Goal: Task Accomplishment & Management: Use online tool/utility

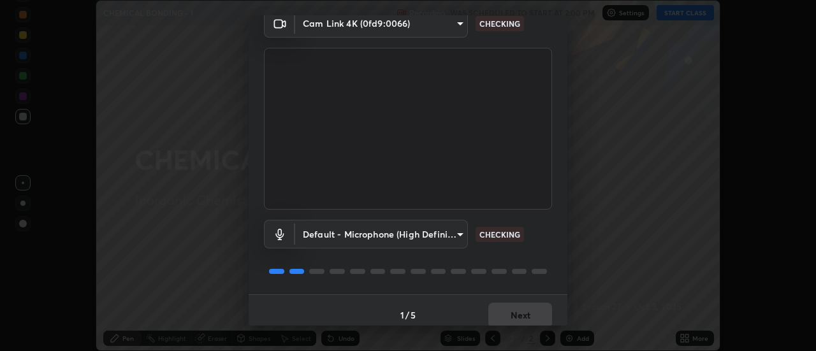
scroll to position [67, 0]
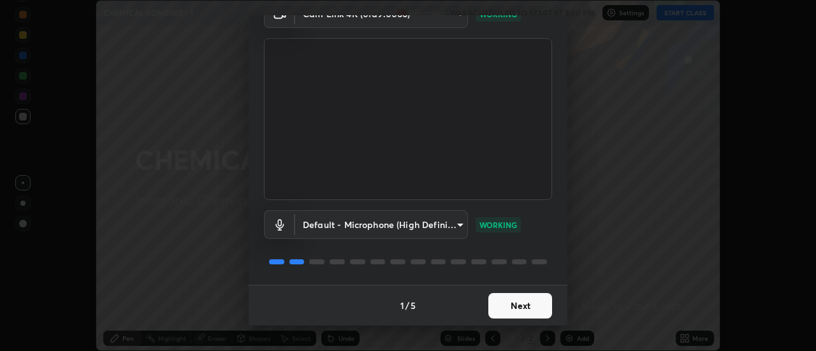
click at [529, 306] on button "Next" at bounding box center [520, 305] width 64 height 25
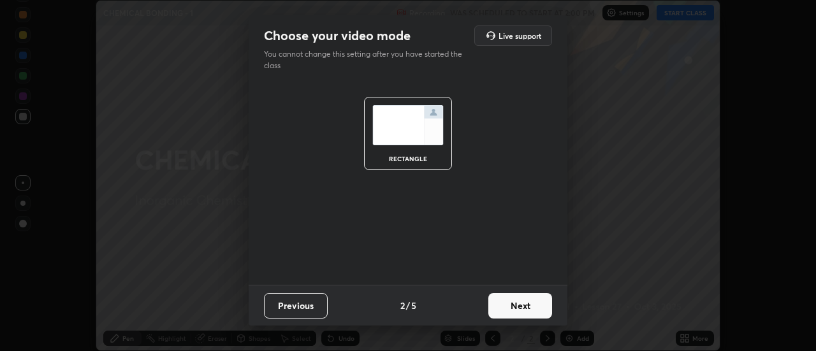
click at [537, 307] on button "Next" at bounding box center [520, 305] width 64 height 25
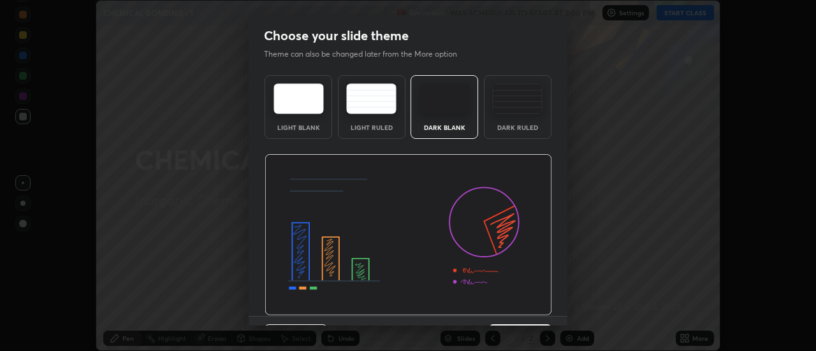
scroll to position [31, 0]
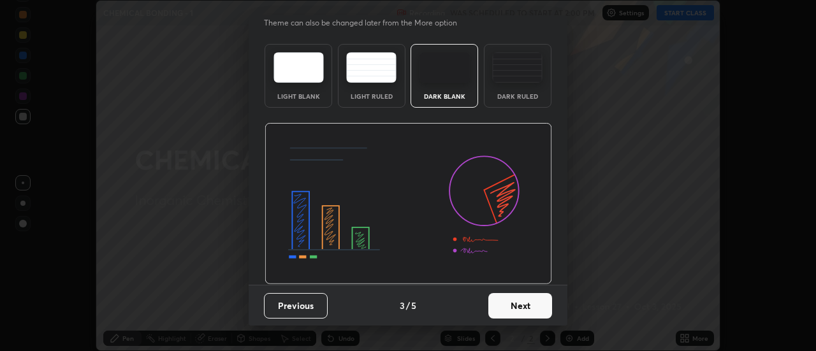
click at [541, 306] on button "Next" at bounding box center [520, 305] width 64 height 25
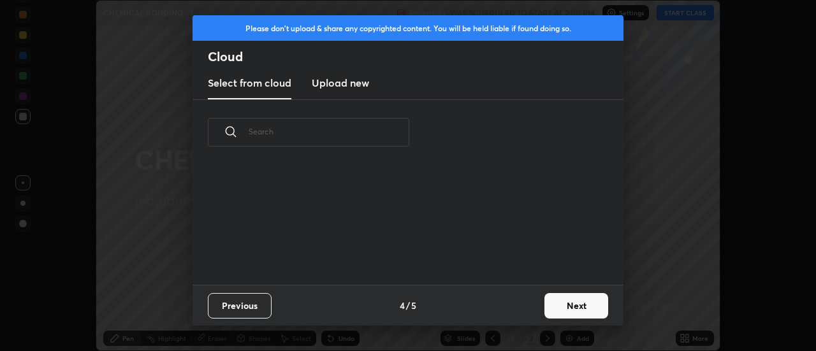
scroll to position [0, 0]
click at [571, 307] on button "Next" at bounding box center [576, 305] width 64 height 25
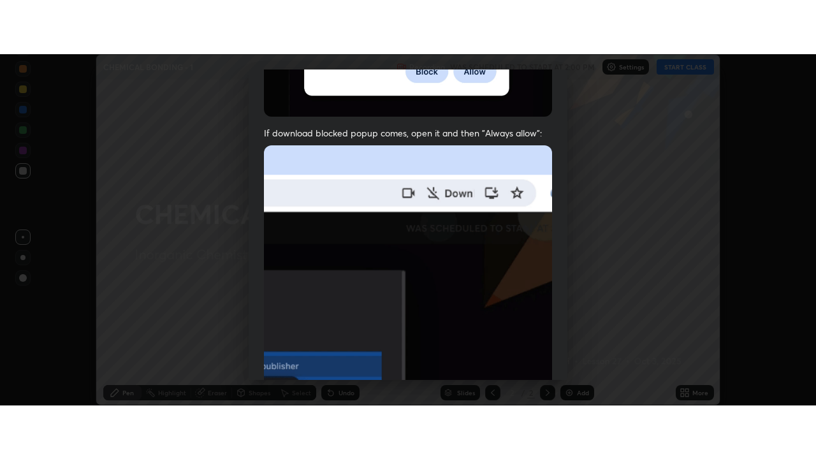
scroll to position [327, 0]
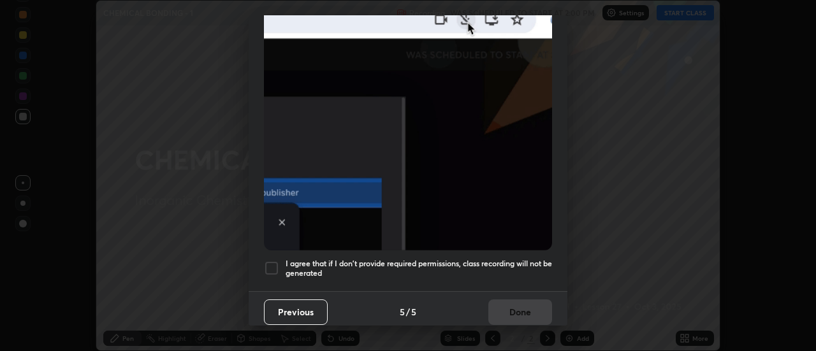
click at [273, 262] on div at bounding box center [271, 268] width 15 height 15
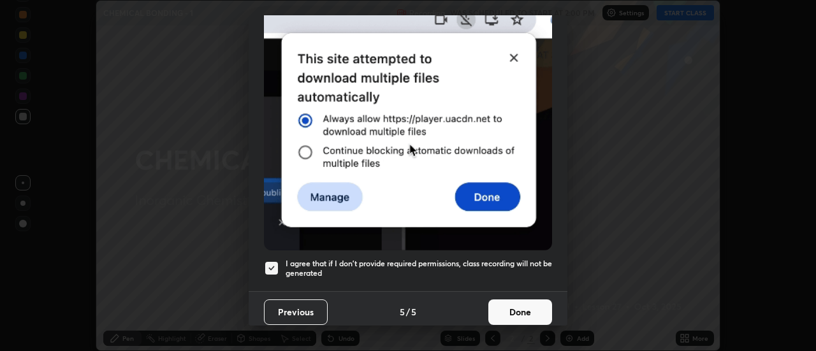
click at [533, 308] on button "Done" at bounding box center [520, 312] width 64 height 25
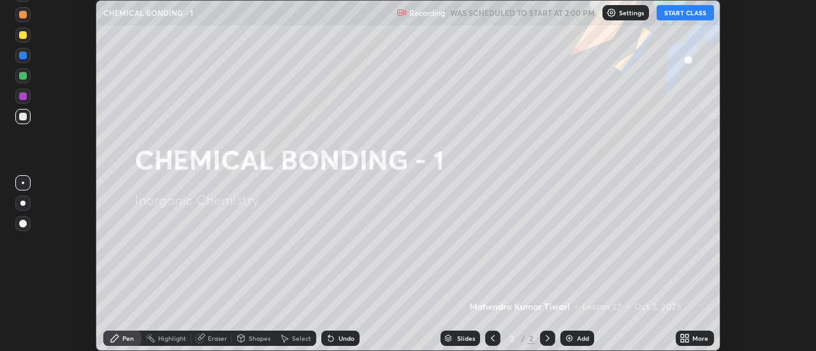
click at [700, 13] on button "START CLASS" at bounding box center [684, 12] width 57 height 15
click at [687, 340] on icon at bounding box center [687, 340] width 3 height 3
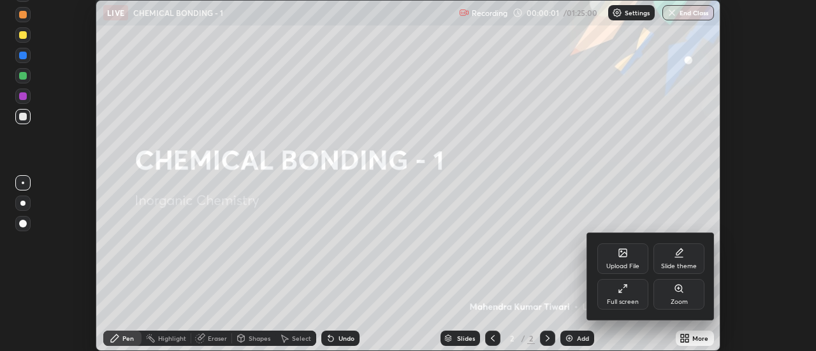
click at [637, 297] on div "Full screen" at bounding box center [622, 294] width 51 height 31
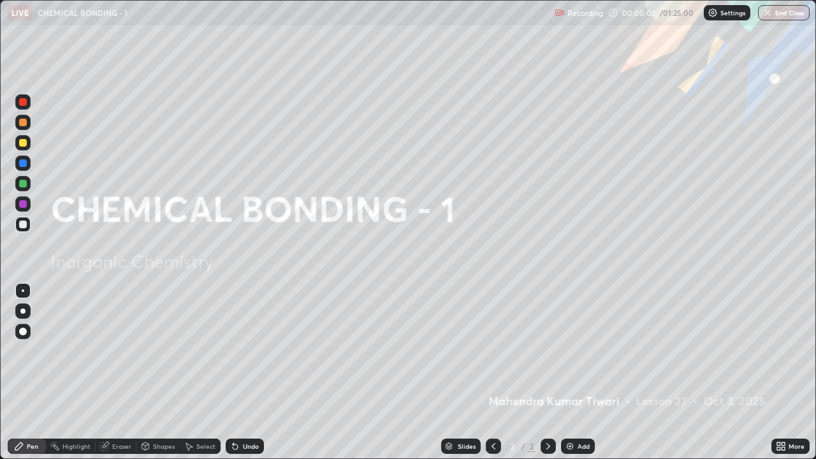
scroll to position [459, 816]
click at [779, 350] on icon at bounding box center [778, 443] width 3 height 3
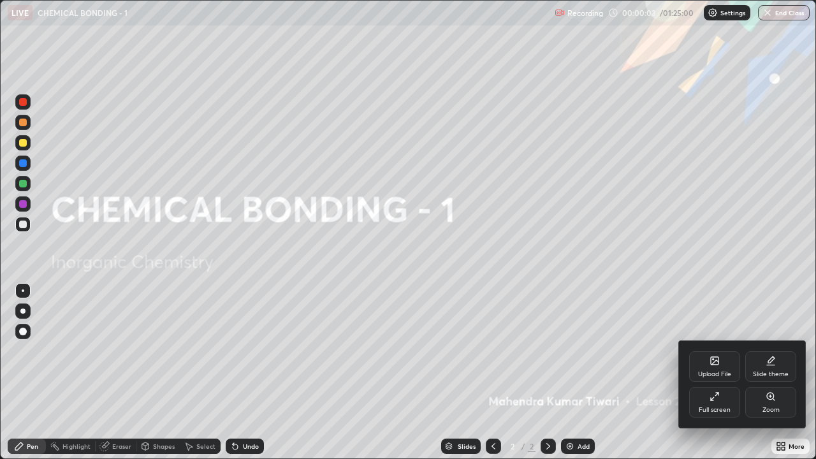
click at [722, 350] on div "Upload File" at bounding box center [714, 366] width 51 height 31
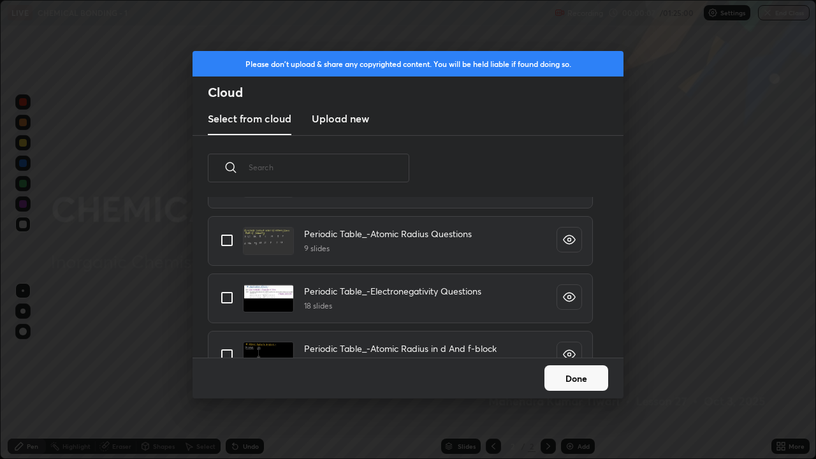
scroll to position [239, 0]
click at [229, 297] on input "grid" at bounding box center [226, 297] width 27 height 27
checkbox input "true"
click at [572, 350] on button "Done" at bounding box center [576, 377] width 64 height 25
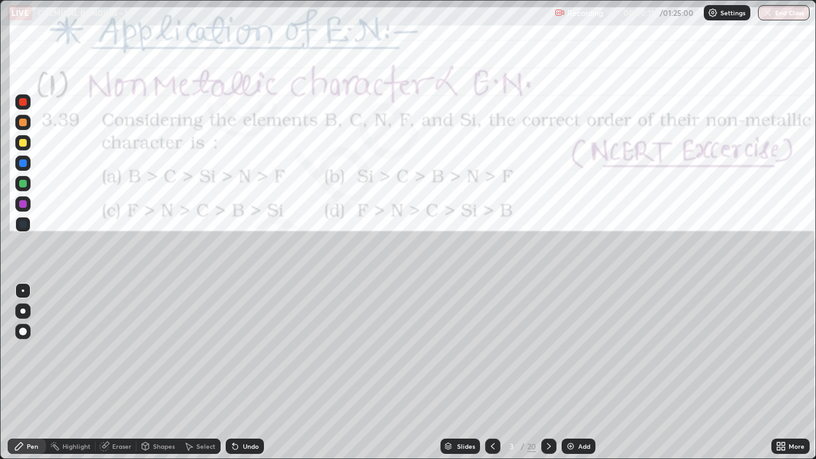
click at [463, 350] on div "Slides" at bounding box center [466, 446] width 18 height 6
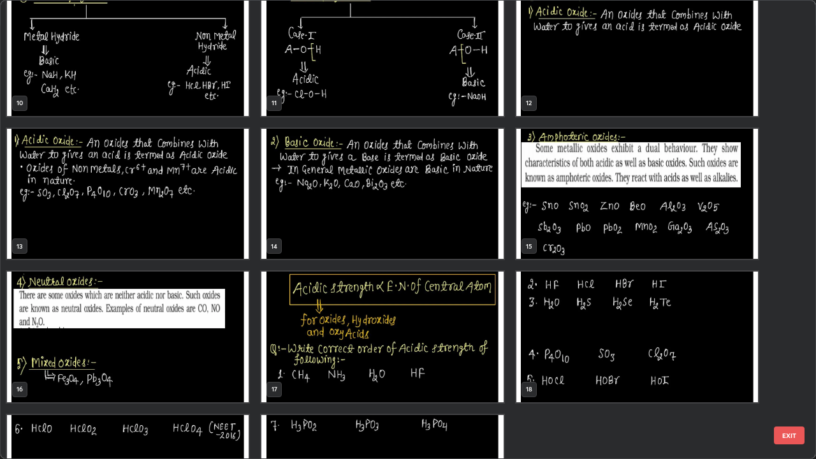
scroll to position [460, 0]
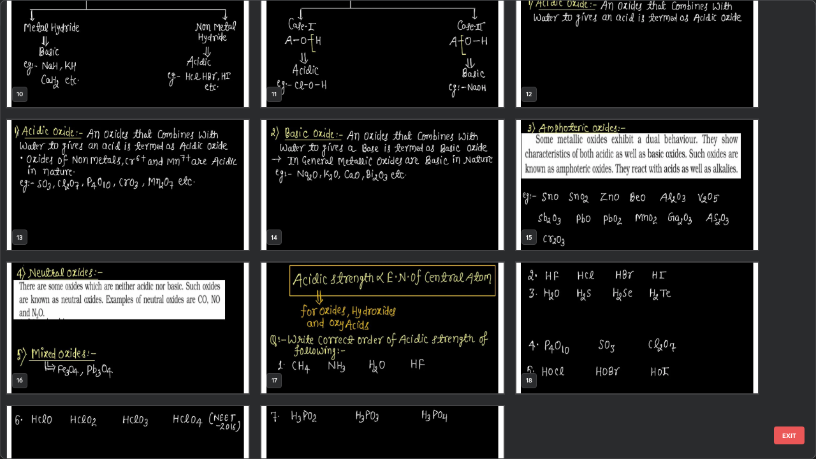
click at [465, 344] on img "grid" at bounding box center [382, 328] width 242 height 131
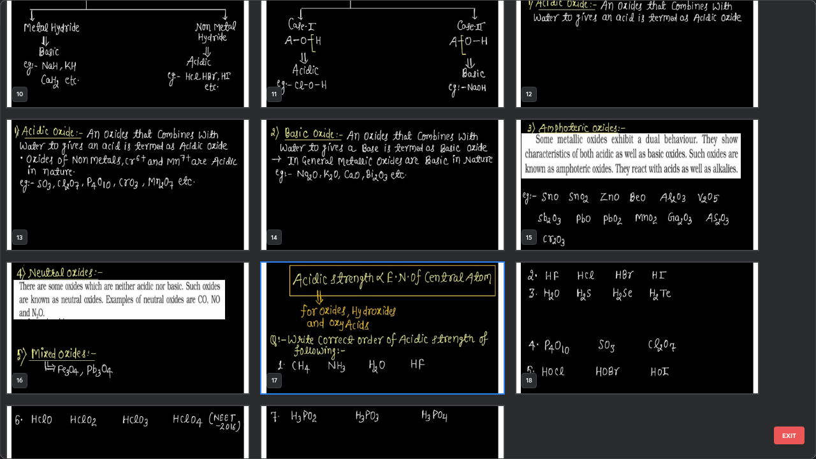
click at [468, 344] on img "grid" at bounding box center [382, 328] width 242 height 131
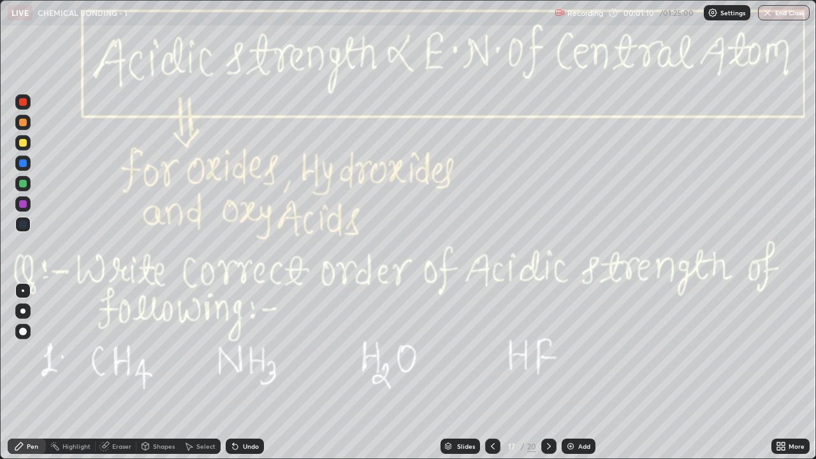
click at [22, 184] on div at bounding box center [23, 184] width 8 height 8
click at [24, 178] on div at bounding box center [22, 183] width 15 height 15
click at [23, 332] on div at bounding box center [23, 332] width 8 height 8
click at [549, 350] on icon at bounding box center [549, 446] width 4 height 6
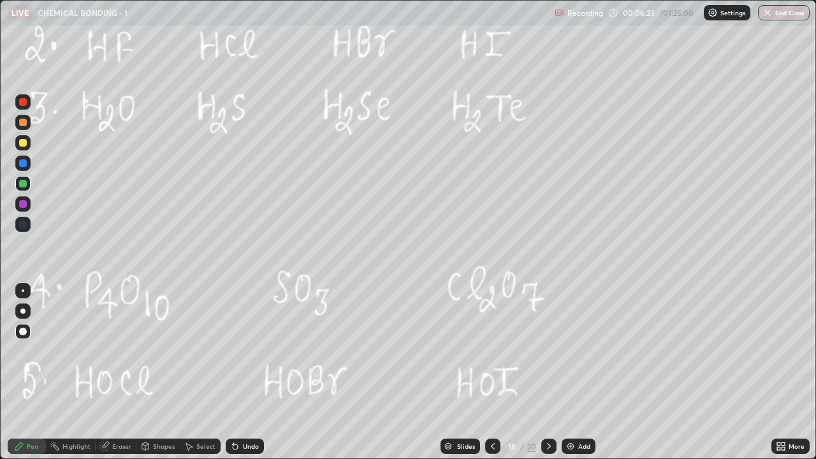
click at [205, 350] on div "Select" at bounding box center [205, 446] width 19 height 6
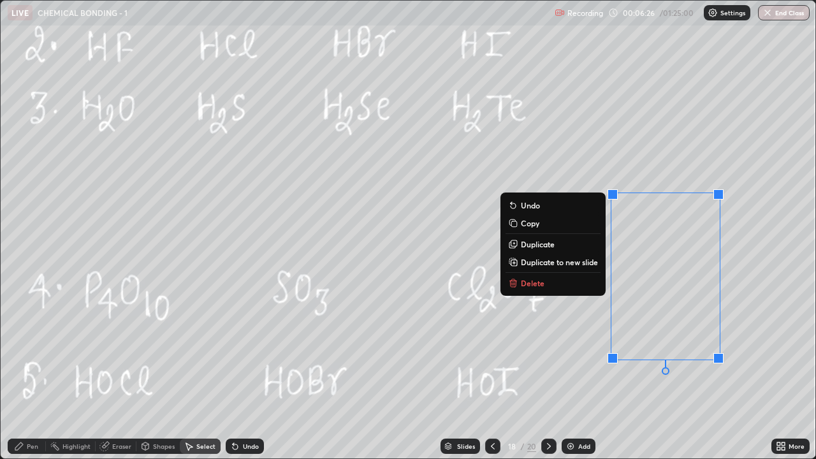
click at [560, 287] on button "Delete" at bounding box center [552, 282] width 95 height 15
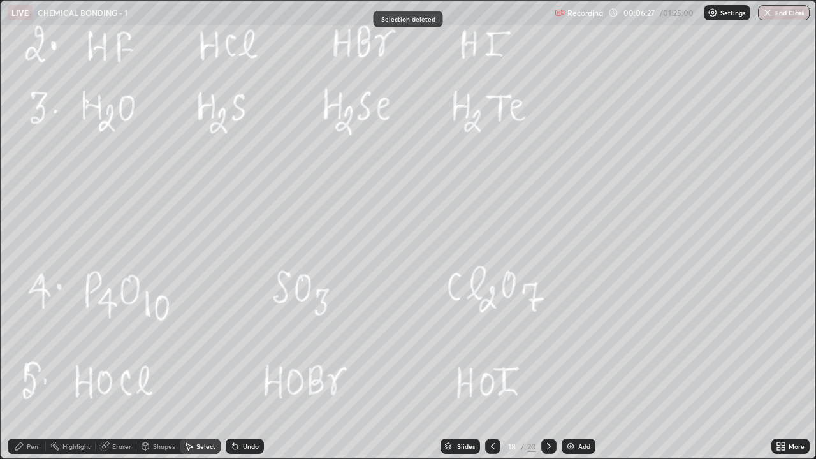
click at [161, 350] on div "Shapes" at bounding box center [164, 446] width 22 height 6
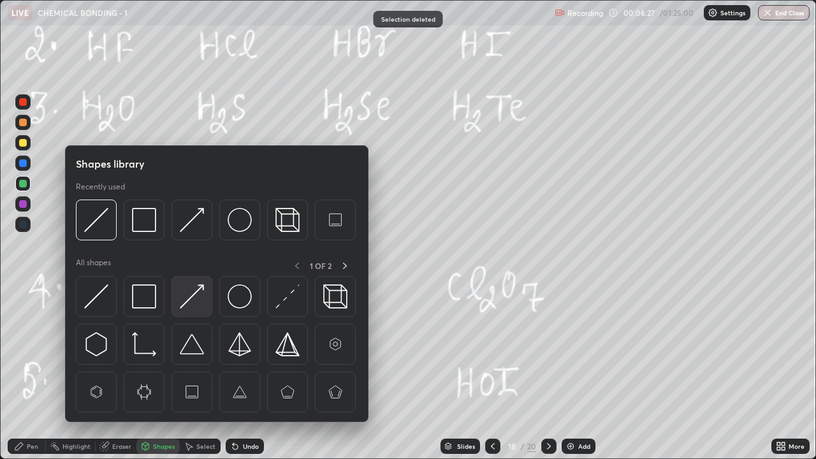
click at [191, 300] on img at bounding box center [192, 296] width 24 height 24
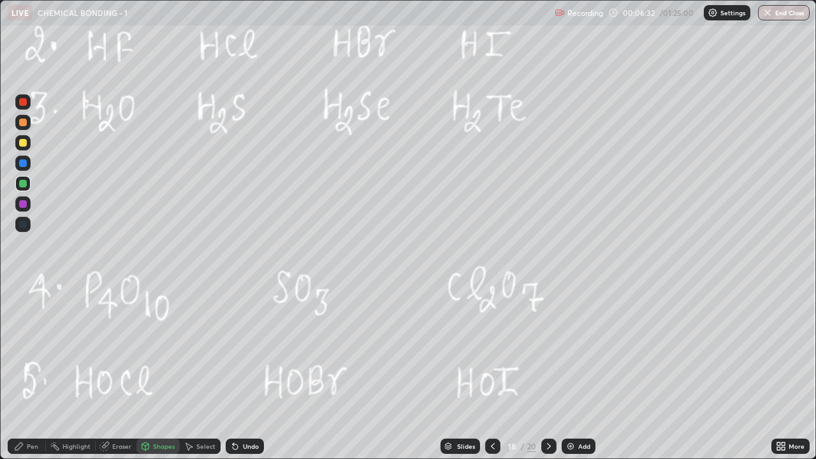
click at [24, 350] on icon at bounding box center [19, 446] width 10 height 10
click at [16, 140] on div at bounding box center [22, 142] width 15 height 15
click at [23, 121] on div at bounding box center [23, 123] width 8 height 8
click at [251, 350] on div "Undo" at bounding box center [251, 446] width 16 height 6
click at [249, 350] on div "Undo" at bounding box center [251, 446] width 16 height 6
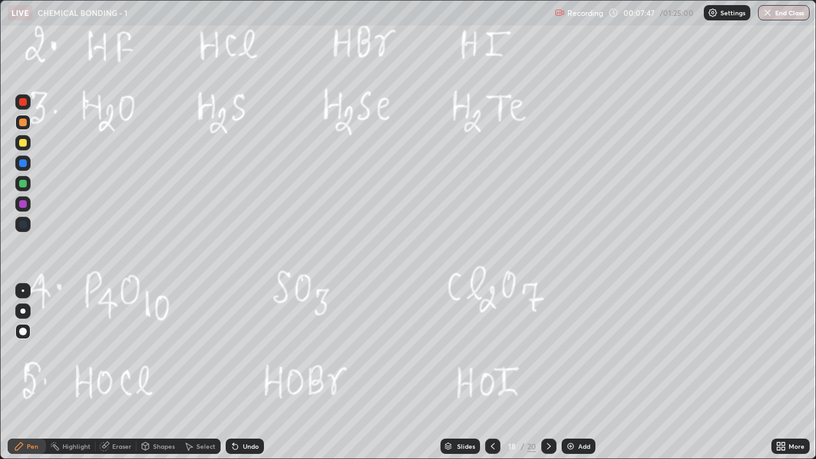
click at [243, 350] on div "Undo" at bounding box center [245, 445] width 38 height 15
click at [245, 350] on div "Undo" at bounding box center [251, 446] width 16 height 6
click at [16, 182] on div at bounding box center [22, 183] width 15 height 15
click at [491, 350] on icon at bounding box center [493, 446] width 10 height 10
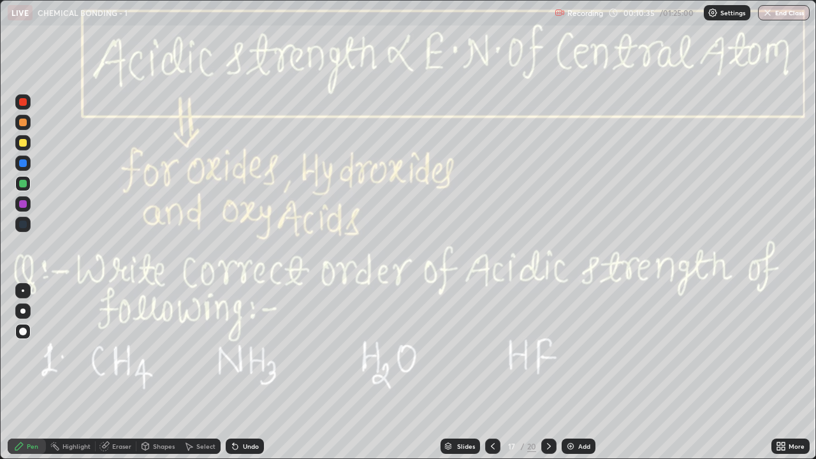
click at [547, 350] on icon at bounding box center [549, 446] width 10 height 10
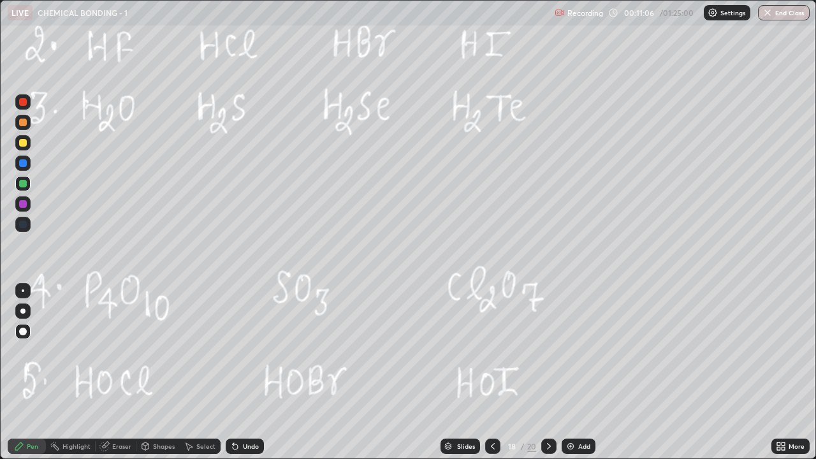
click at [549, 350] on icon at bounding box center [549, 446] width 10 height 10
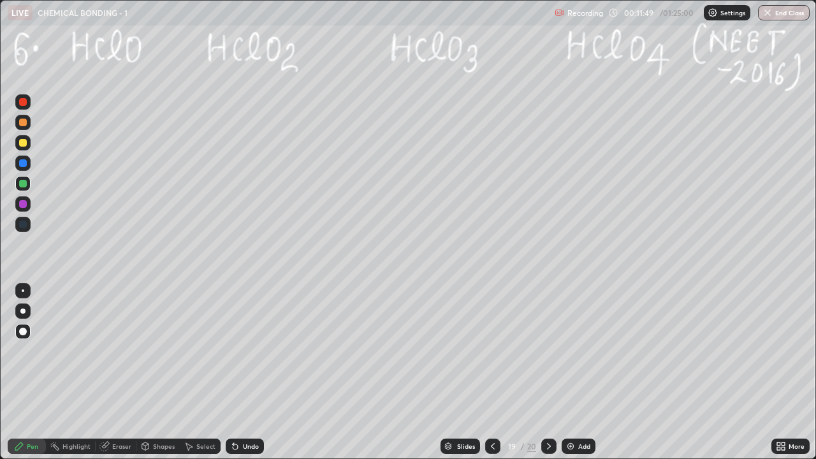
click at [23, 311] on div at bounding box center [22, 310] width 5 height 5
click at [239, 350] on div "Undo" at bounding box center [245, 445] width 38 height 15
click at [241, 350] on div "Undo" at bounding box center [245, 445] width 38 height 15
click at [23, 141] on div at bounding box center [23, 143] width 8 height 8
click at [22, 121] on div at bounding box center [23, 123] width 8 height 8
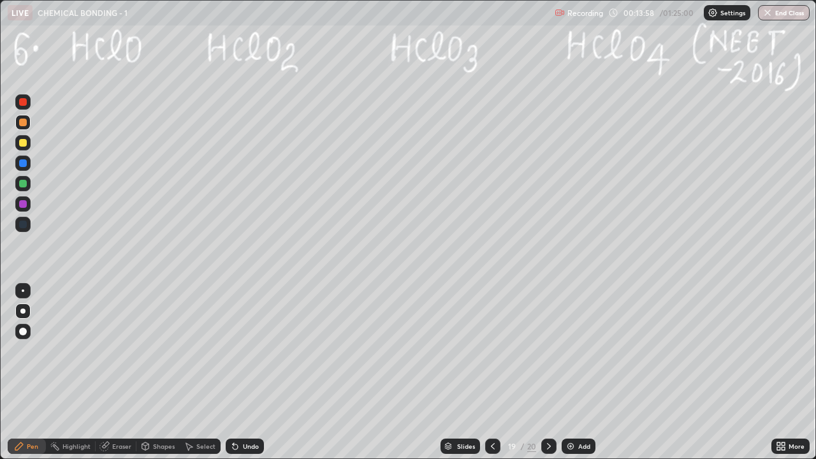
click at [491, 350] on icon at bounding box center [493, 446] width 10 height 10
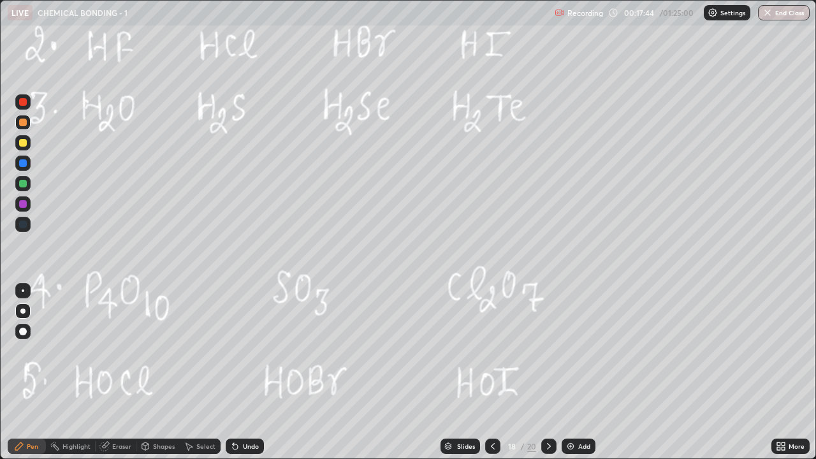
click at [549, 350] on icon at bounding box center [549, 446] width 10 height 10
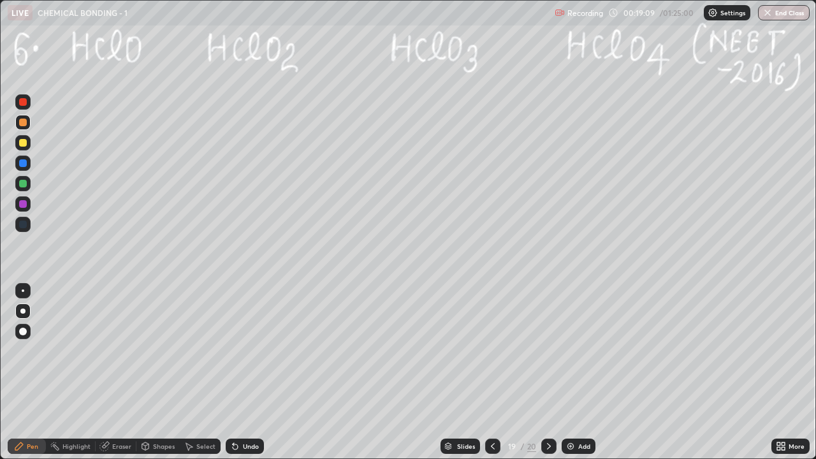
click at [20, 140] on div at bounding box center [23, 143] width 8 height 8
click at [22, 328] on div at bounding box center [23, 332] width 8 height 8
click at [19, 182] on div at bounding box center [23, 184] width 8 height 8
click at [24, 206] on div at bounding box center [23, 204] width 8 height 8
click at [575, 350] on div "Add" at bounding box center [578, 445] width 34 height 15
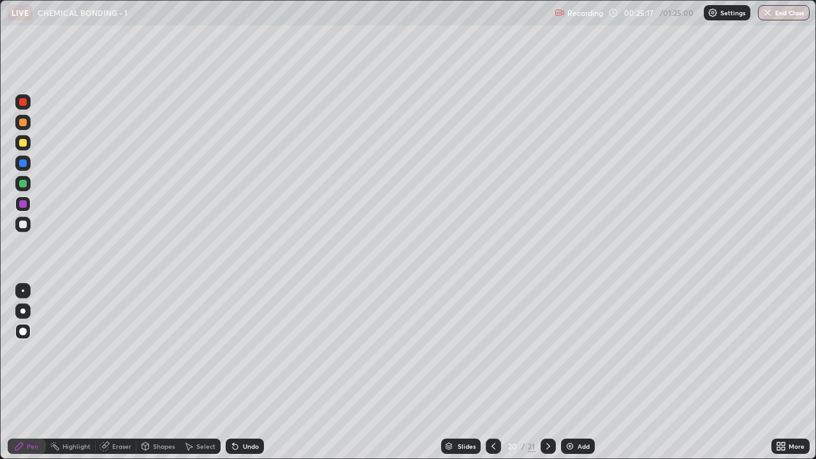
click at [23, 143] on div at bounding box center [23, 143] width 8 height 8
click at [19, 224] on div at bounding box center [23, 224] width 8 height 8
click at [22, 122] on div at bounding box center [23, 123] width 8 height 8
click at [499, 350] on div at bounding box center [493, 445] width 15 height 15
click at [546, 350] on icon at bounding box center [548, 446] width 4 height 6
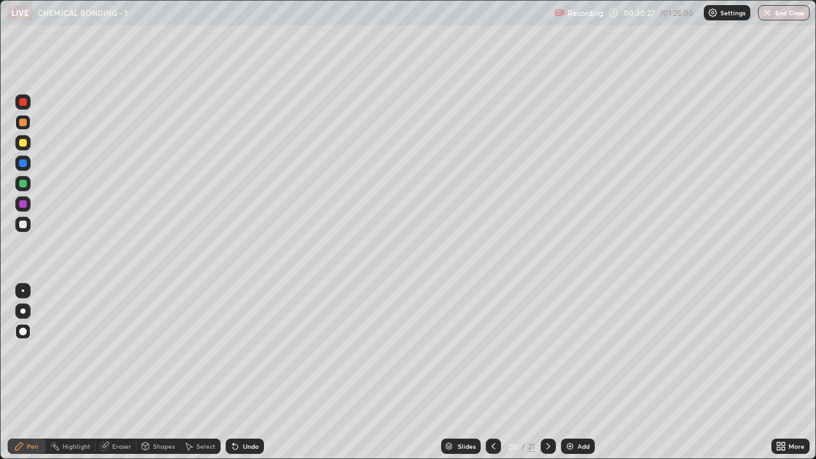
click at [22, 224] on div at bounding box center [23, 224] width 8 height 8
click at [17, 203] on div at bounding box center [22, 203] width 15 height 15
click at [21, 182] on div at bounding box center [23, 184] width 8 height 8
click at [168, 350] on div "Shapes" at bounding box center [164, 446] width 22 height 6
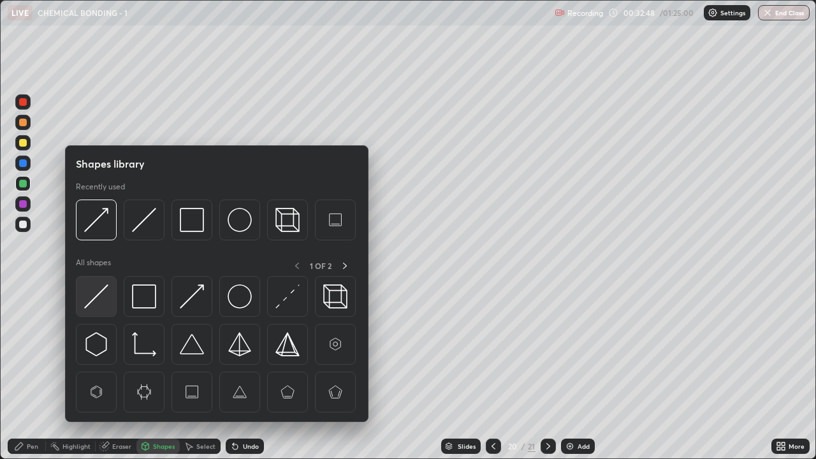
click at [113, 305] on div at bounding box center [96, 296] width 41 height 41
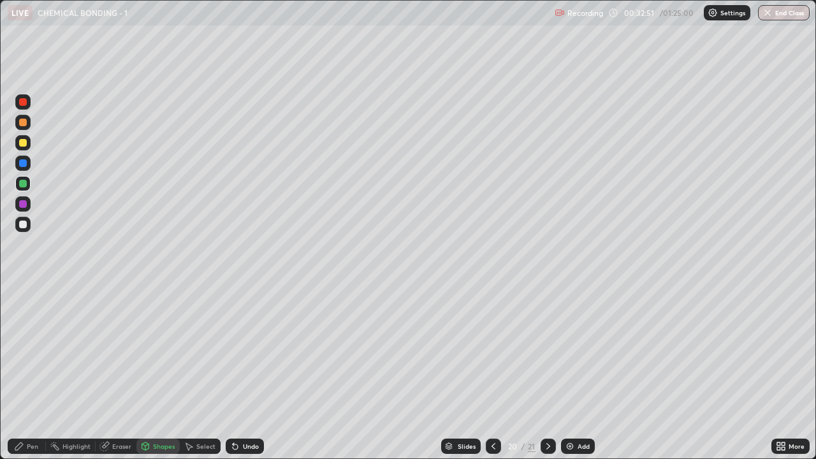
click at [40, 350] on div "Pen" at bounding box center [27, 445] width 38 height 15
click at [26, 221] on div at bounding box center [22, 224] width 15 height 15
click at [545, 350] on icon at bounding box center [548, 446] width 10 height 10
click at [492, 350] on icon at bounding box center [493, 446] width 10 height 10
click at [547, 350] on icon at bounding box center [548, 446] width 10 height 10
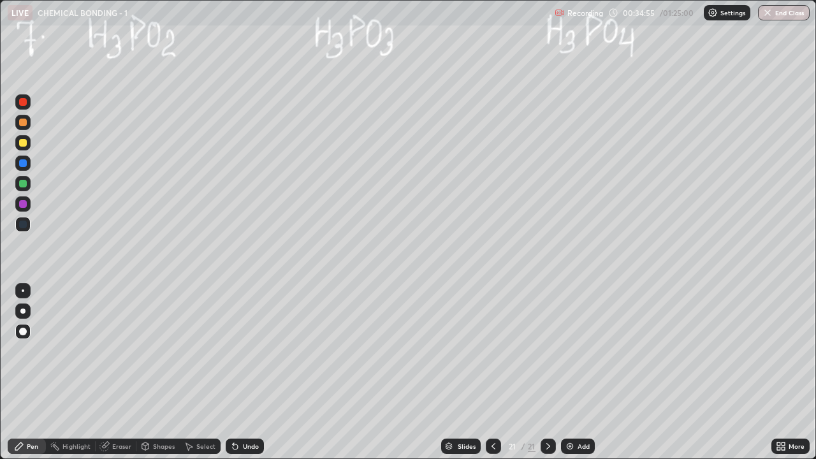
click at [23, 142] on div at bounding box center [23, 143] width 8 height 8
click at [33, 45] on div "Erase all" at bounding box center [23, 229] width 31 height 408
click at [24, 139] on div at bounding box center [23, 143] width 8 height 8
click at [494, 350] on icon at bounding box center [493, 446] width 10 height 10
click at [491, 350] on icon at bounding box center [493, 446] width 10 height 10
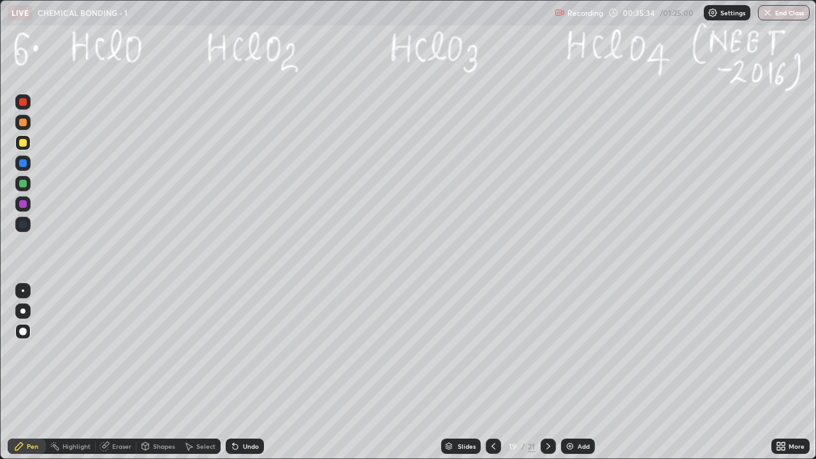
click at [493, 350] on icon at bounding box center [493, 446] width 10 height 10
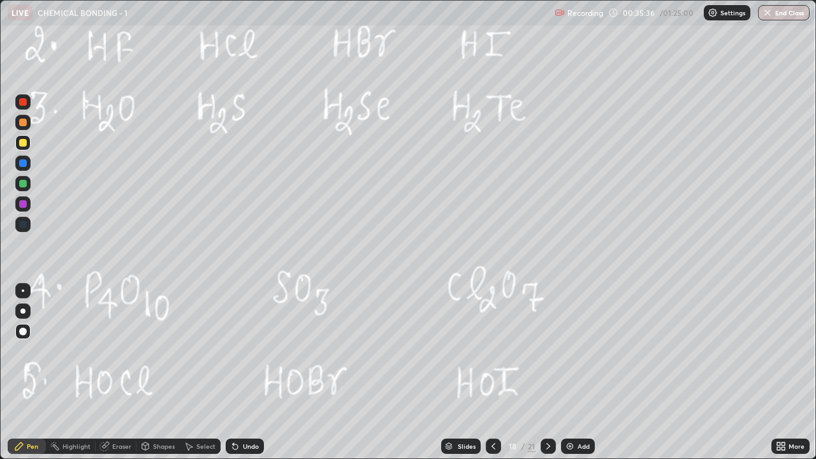
click at [547, 350] on icon at bounding box center [548, 446] width 10 height 10
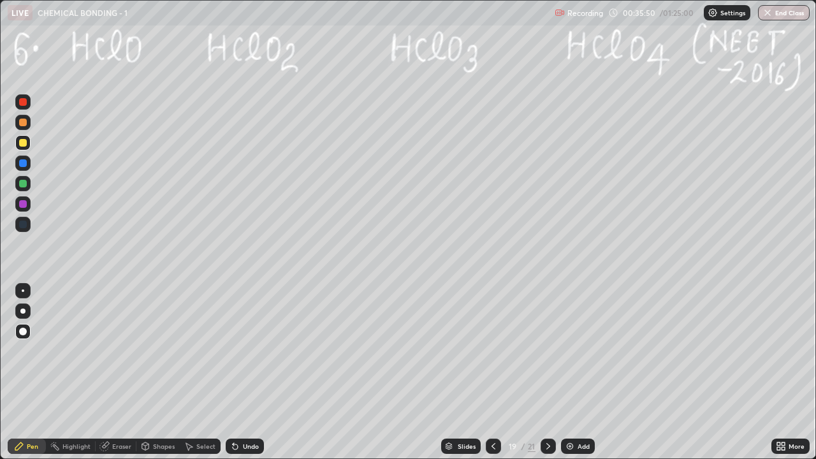
click at [543, 350] on icon at bounding box center [548, 446] width 10 height 10
click at [549, 350] on div at bounding box center [547, 445] width 15 height 25
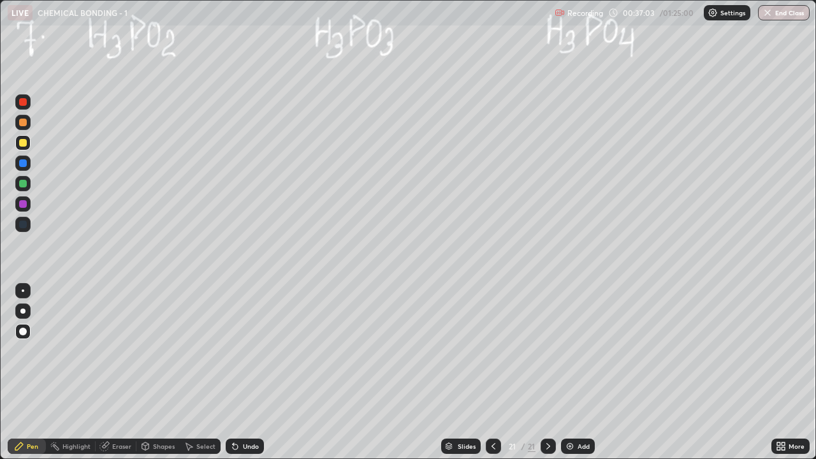
click at [24, 184] on div at bounding box center [23, 184] width 8 height 8
click at [157, 350] on div "Shapes" at bounding box center [164, 446] width 22 height 6
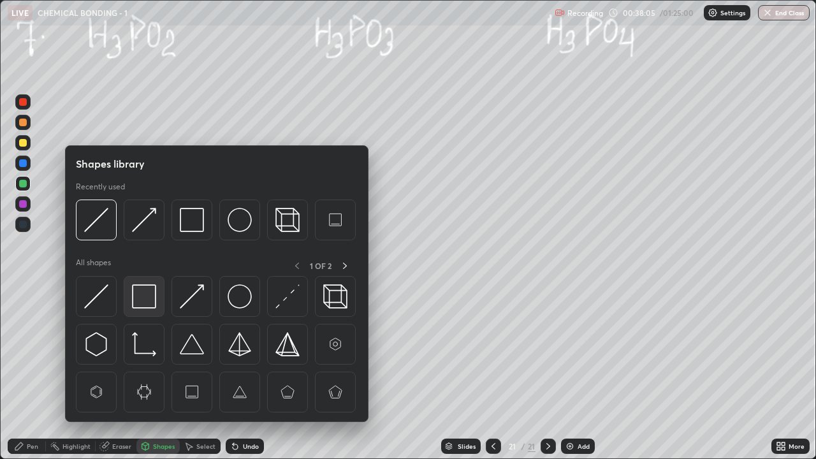
click at [152, 299] on img at bounding box center [144, 296] width 24 height 24
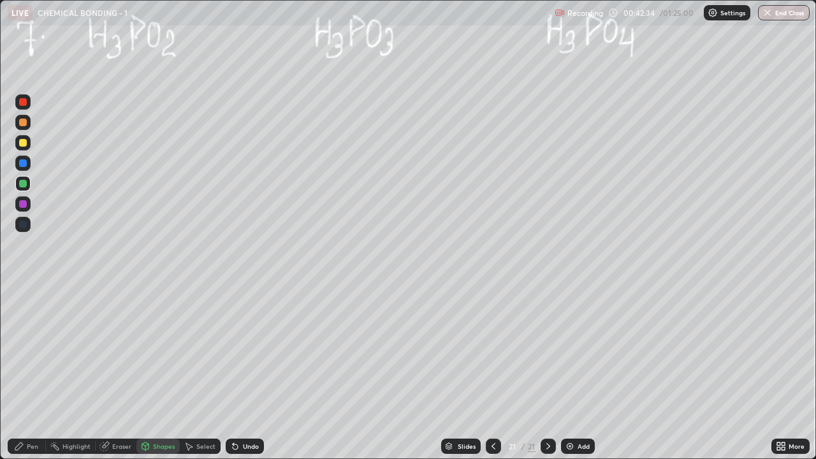
click at [257, 350] on div "Undo" at bounding box center [245, 445] width 38 height 15
click at [249, 350] on div "Undo" at bounding box center [251, 446] width 16 height 6
click at [210, 350] on div "Select" at bounding box center [205, 446] width 19 height 6
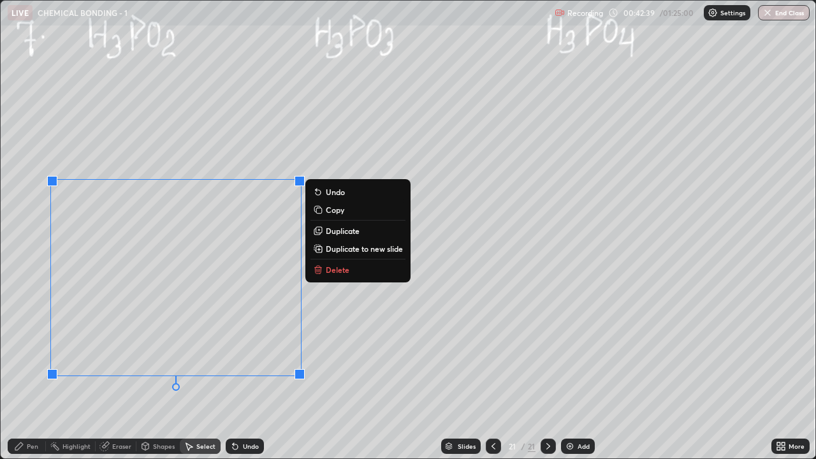
click at [337, 272] on p "Delete" at bounding box center [338, 269] width 24 height 10
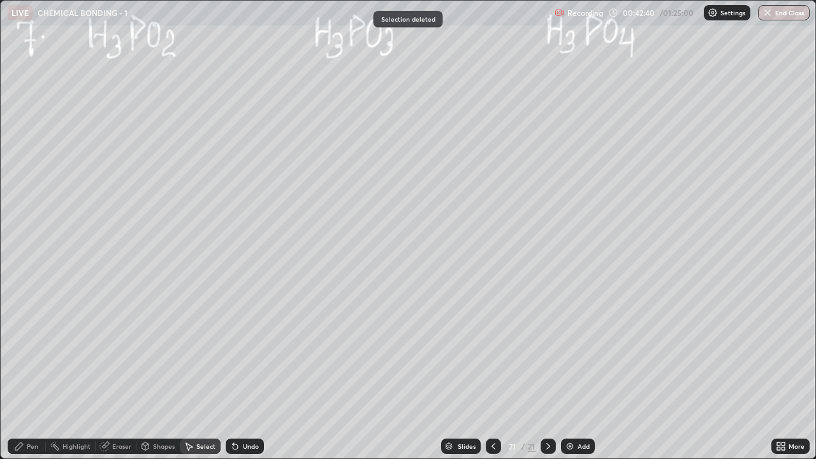
click at [27, 350] on div "Pen" at bounding box center [32, 446] width 11 height 6
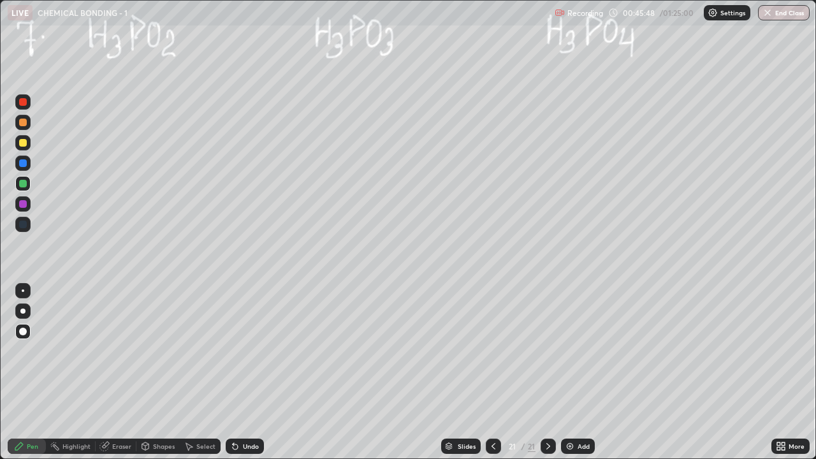
click at [192, 350] on div "Select" at bounding box center [200, 445] width 41 height 15
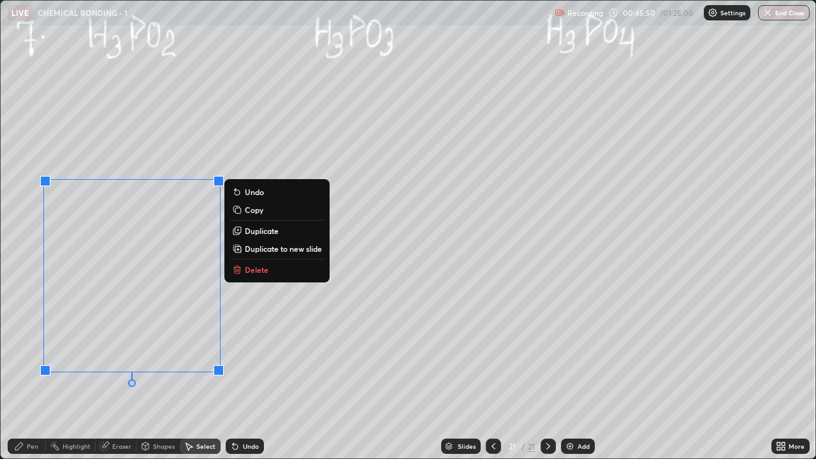
click at [243, 264] on button "Delete" at bounding box center [276, 269] width 95 height 15
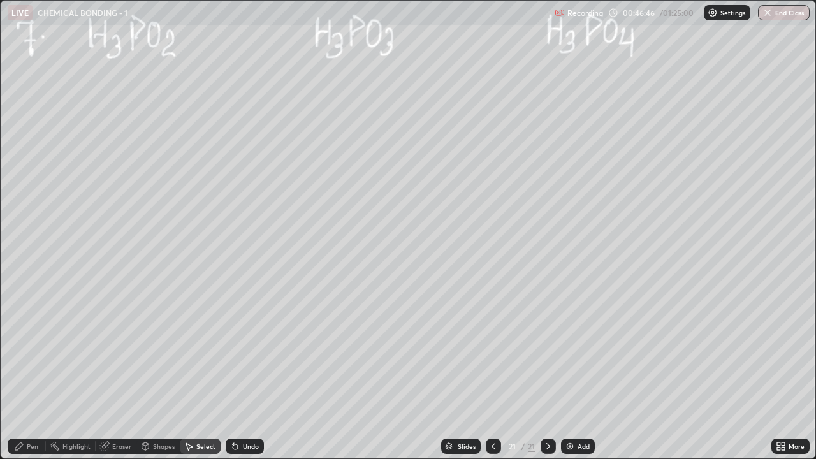
click at [547, 350] on icon at bounding box center [548, 446] width 10 height 10
click at [582, 350] on div "Add" at bounding box center [578, 445] width 34 height 15
click at [29, 350] on div "Pen" at bounding box center [32, 446] width 11 height 6
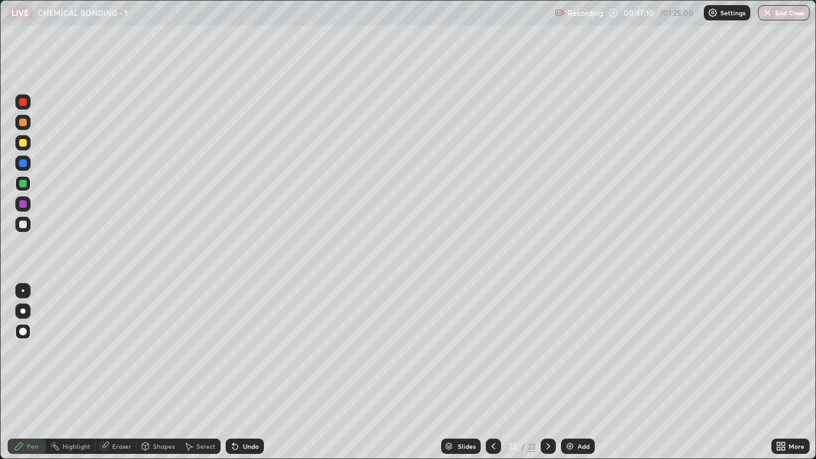
click at [20, 221] on div at bounding box center [23, 224] width 8 height 8
click at [16, 184] on div at bounding box center [22, 183] width 15 height 15
click at [581, 350] on div "Add" at bounding box center [583, 446] width 12 height 6
click at [24, 144] on div at bounding box center [23, 143] width 8 height 8
click at [23, 223] on div at bounding box center [23, 224] width 8 height 8
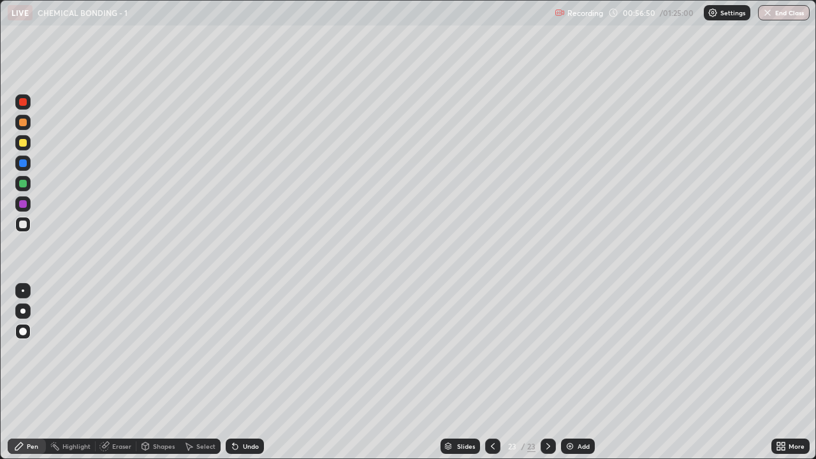
click at [16, 182] on div at bounding box center [22, 183] width 15 height 15
click at [576, 350] on div "Add" at bounding box center [578, 445] width 34 height 15
click at [22, 142] on div at bounding box center [23, 143] width 8 height 8
click at [168, 350] on div "Shapes" at bounding box center [164, 446] width 22 height 6
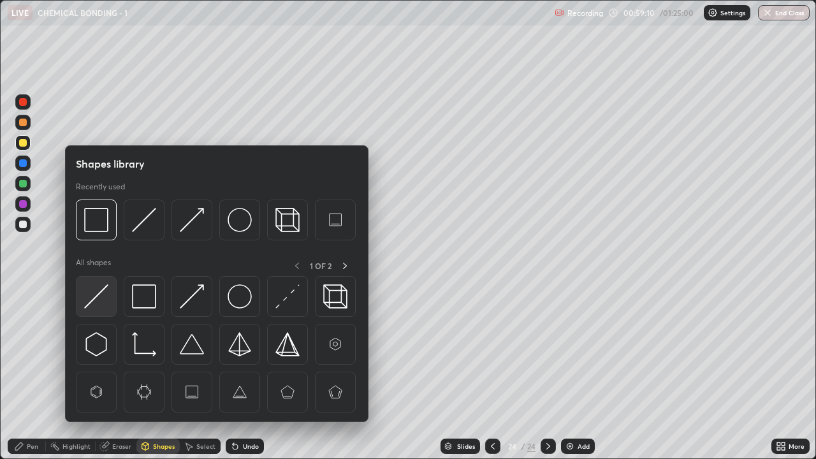
click at [105, 305] on img at bounding box center [96, 296] width 24 height 24
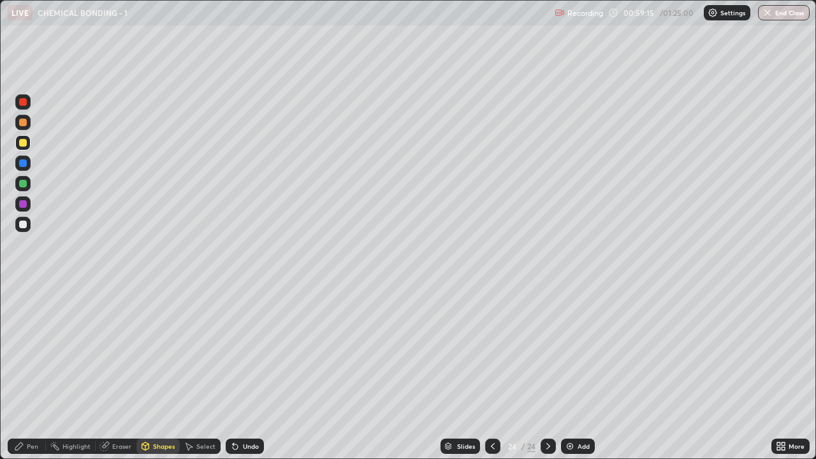
click at [27, 350] on div "Pen" at bounding box center [27, 445] width 38 height 15
click at [24, 219] on div at bounding box center [22, 224] width 15 height 15
click at [246, 350] on div "Undo" at bounding box center [251, 446] width 16 height 6
click at [243, 350] on div "Undo" at bounding box center [251, 446] width 16 height 6
click at [240, 350] on div "Undo" at bounding box center [245, 445] width 38 height 15
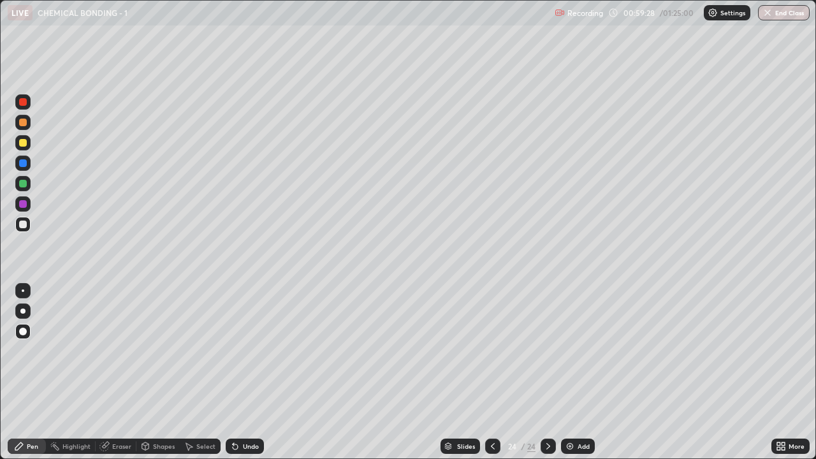
click at [240, 350] on div "Undo" at bounding box center [245, 445] width 38 height 15
click at [238, 350] on icon at bounding box center [235, 446] width 10 height 10
click at [237, 350] on icon at bounding box center [235, 446] width 10 height 10
click at [233, 350] on icon at bounding box center [233, 443] width 1 height 1
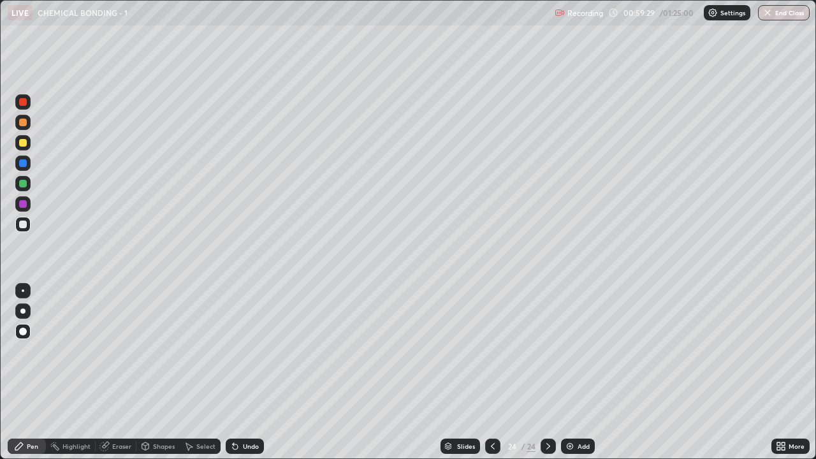
click at [233, 350] on icon at bounding box center [233, 443] width 1 height 1
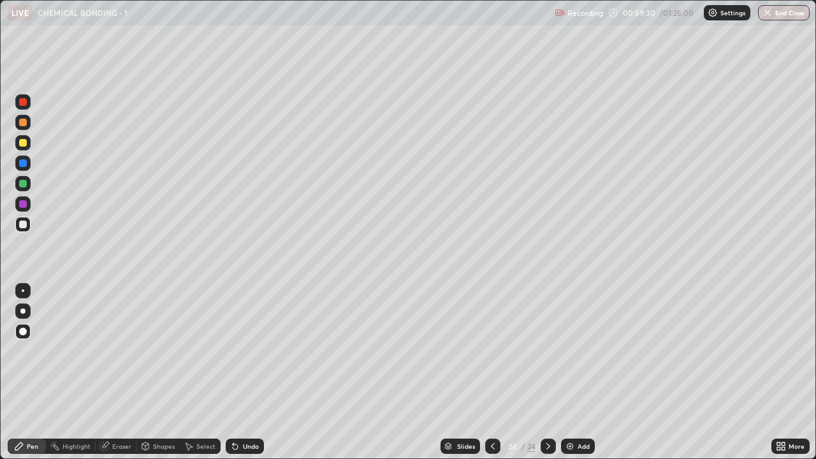
click at [233, 350] on icon at bounding box center [233, 443] width 1 height 1
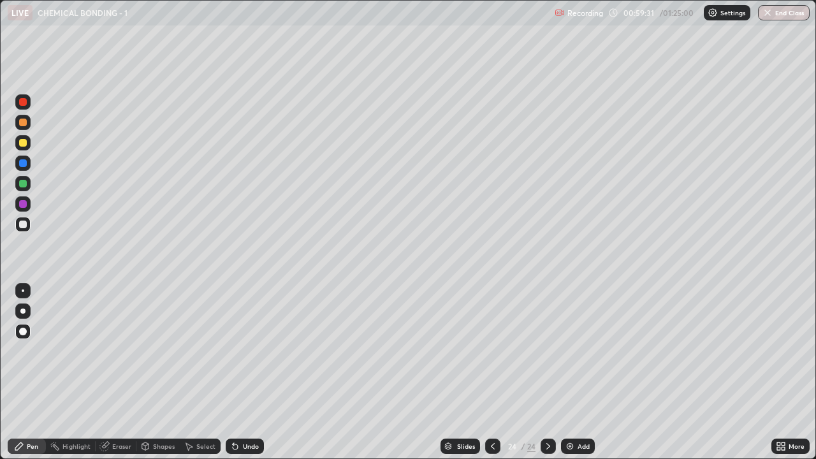
click at [233, 350] on icon at bounding box center [233, 443] width 1 height 1
click at [170, 350] on div "Shapes" at bounding box center [157, 445] width 43 height 15
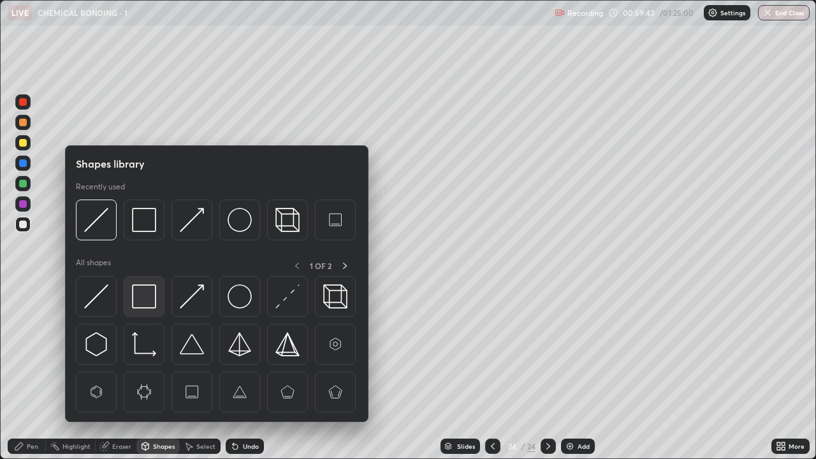
click at [148, 291] on img at bounding box center [144, 296] width 24 height 24
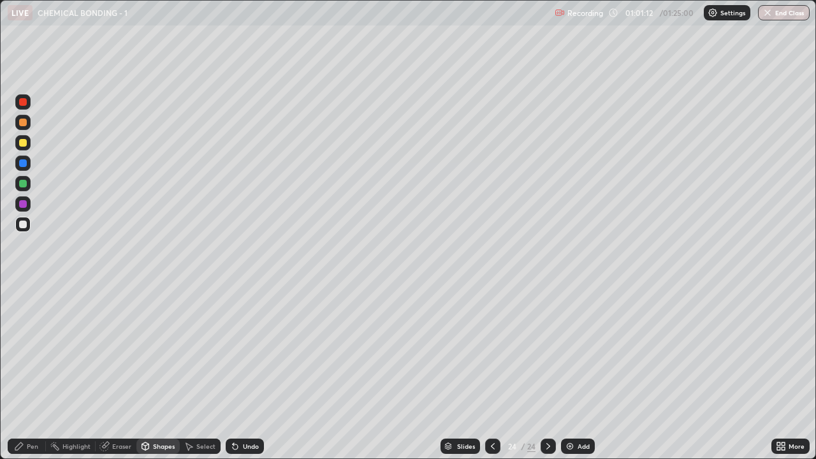
click at [577, 350] on div "Add" at bounding box center [583, 446] width 12 height 6
click at [19, 143] on div at bounding box center [23, 143] width 8 height 8
click at [247, 350] on div "Undo" at bounding box center [251, 446] width 16 height 6
click at [33, 350] on div "Pen" at bounding box center [32, 446] width 11 height 6
click at [28, 226] on div at bounding box center [22, 224] width 15 height 15
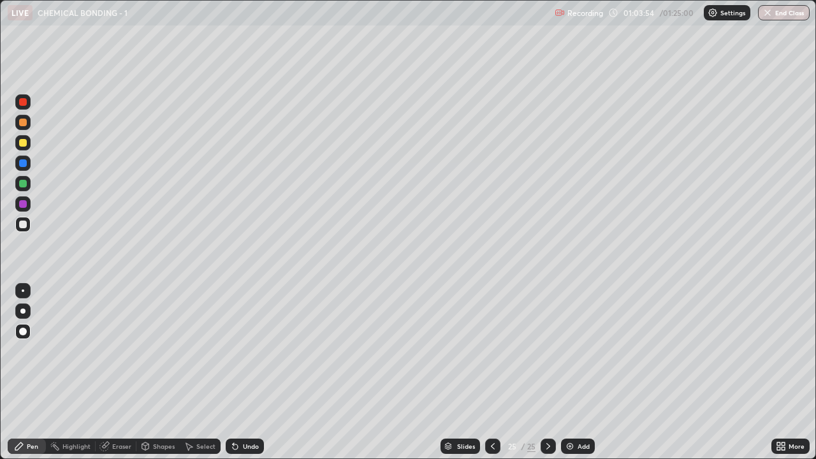
click at [246, 350] on div "Undo" at bounding box center [245, 445] width 38 height 15
click at [249, 350] on div "Undo" at bounding box center [251, 446] width 16 height 6
click at [252, 350] on div "Undo" at bounding box center [245, 445] width 38 height 15
click at [250, 350] on div "Undo" at bounding box center [251, 446] width 16 height 6
click at [580, 350] on div "Add" at bounding box center [583, 446] width 12 height 6
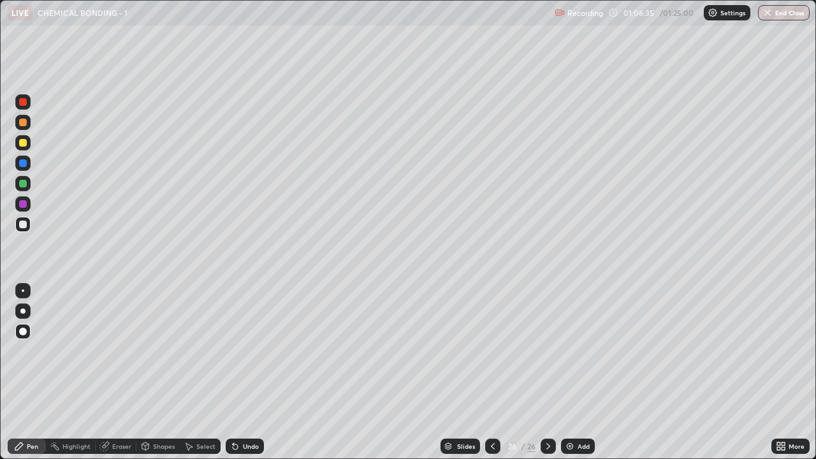
click at [164, 350] on div "Shapes" at bounding box center [164, 446] width 22 height 6
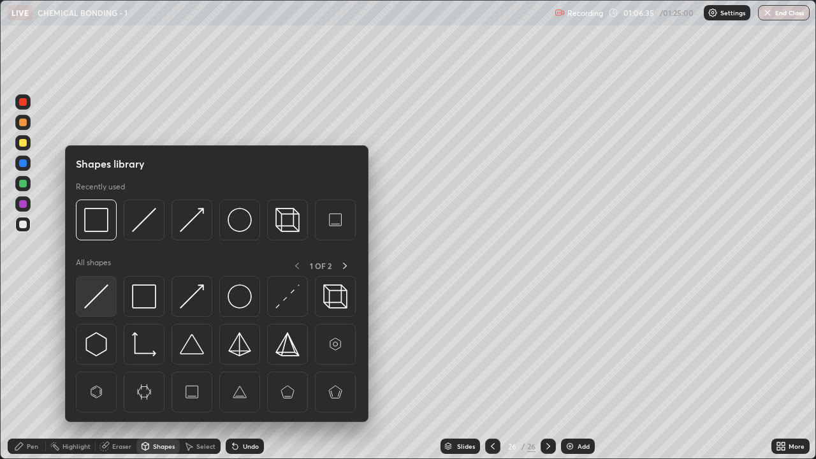
click at [100, 306] on img at bounding box center [96, 296] width 24 height 24
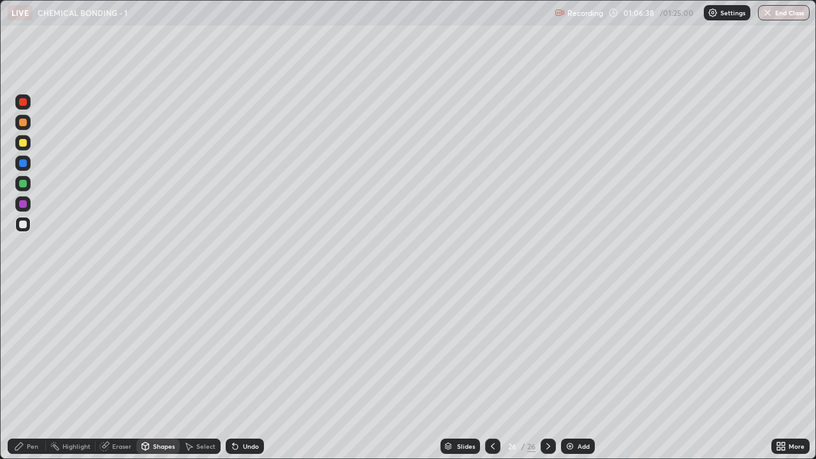
click at [22, 350] on div "Pen" at bounding box center [27, 445] width 38 height 15
click at [24, 184] on div at bounding box center [23, 184] width 8 height 8
click at [579, 350] on div "Add" at bounding box center [583, 446] width 12 height 6
click at [788, 13] on button "End Class" at bounding box center [784, 12] width 52 height 15
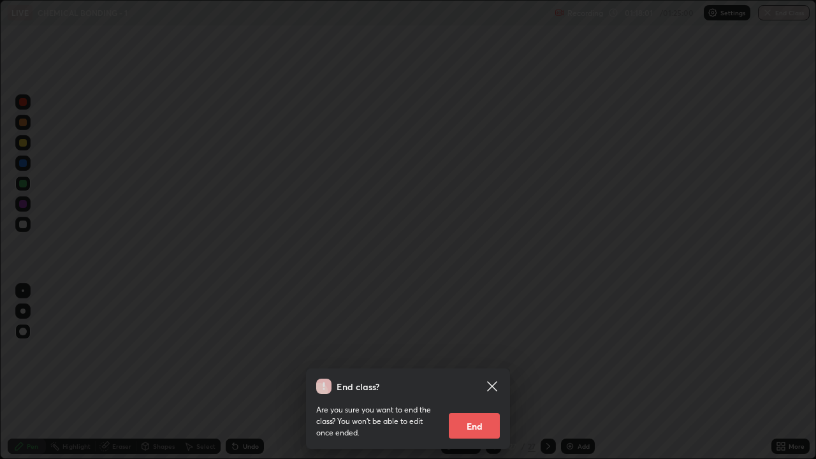
click at [487, 350] on button "End" at bounding box center [474, 425] width 51 height 25
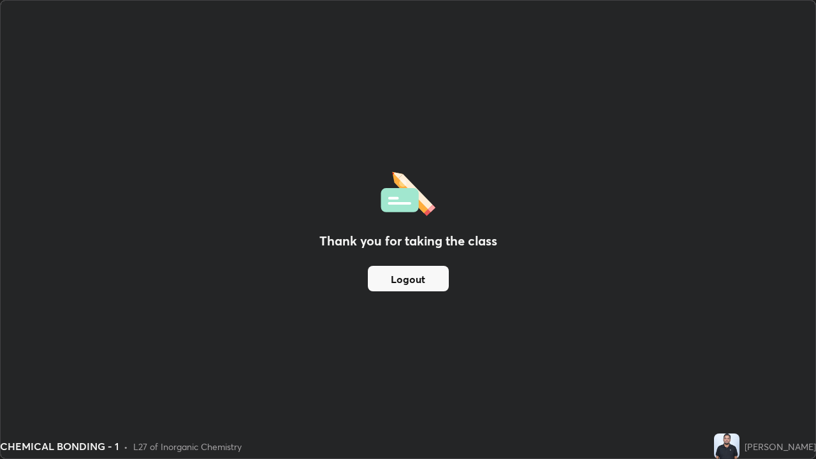
click at [442, 285] on button "Logout" at bounding box center [408, 278] width 81 height 25
